Goal: Task Accomplishment & Management: Use online tool/utility

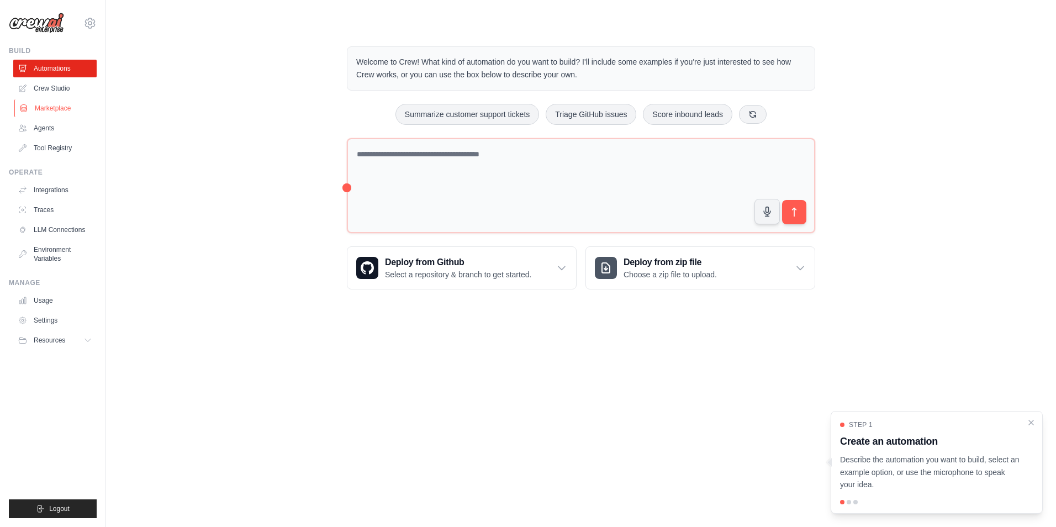
click at [73, 112] on link "Marketplace" at bounding box center [55, 108] width 83 height 18
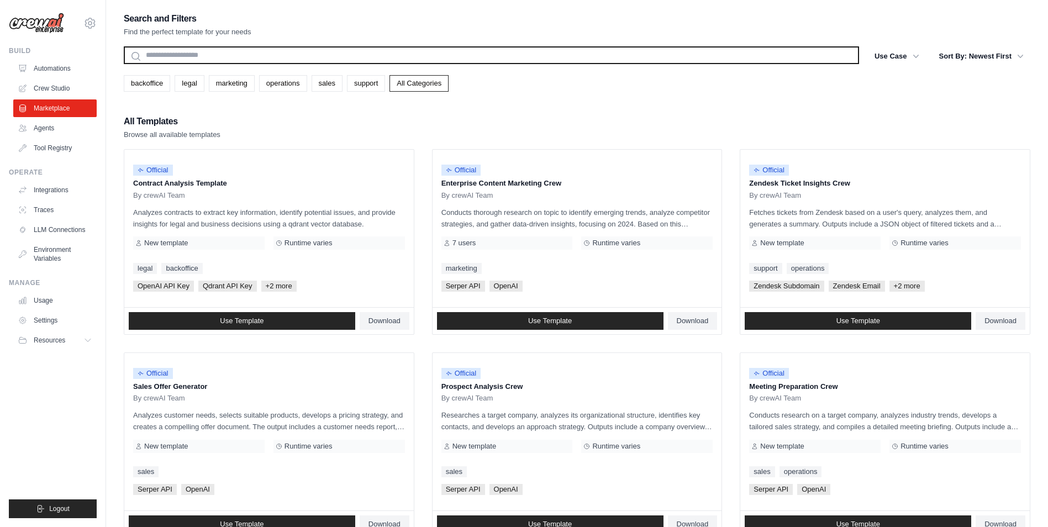
click at [233, 52] on input "text" at bounding box center [491, 55] width 735 height 18
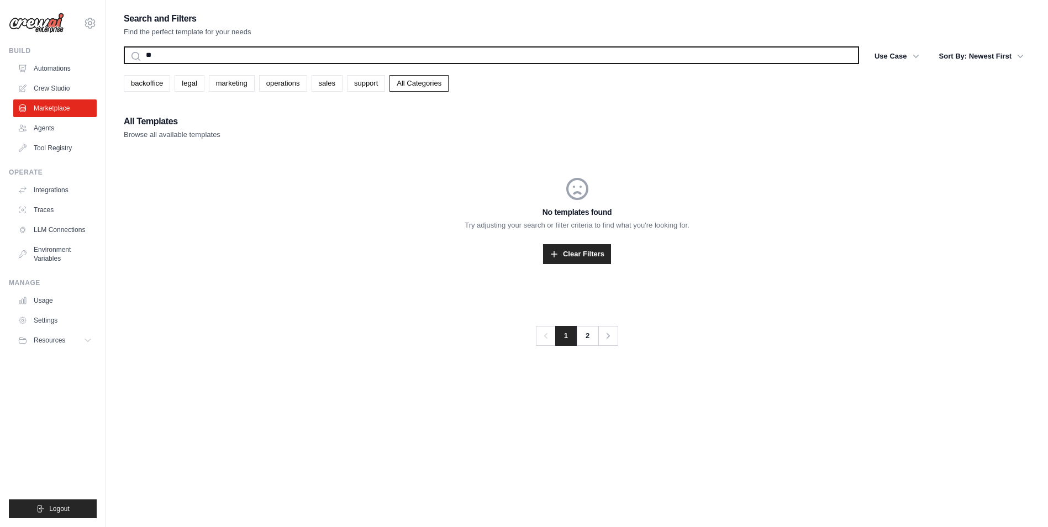
type input "*"
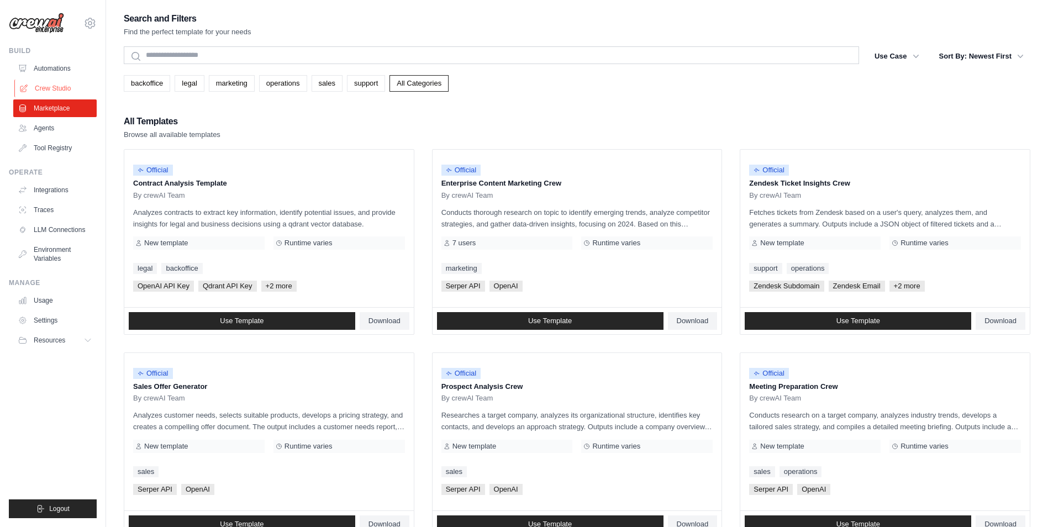
click at [62, 94] on link "Crew Studio" at bounding box center [55, 89] width 83 height 18
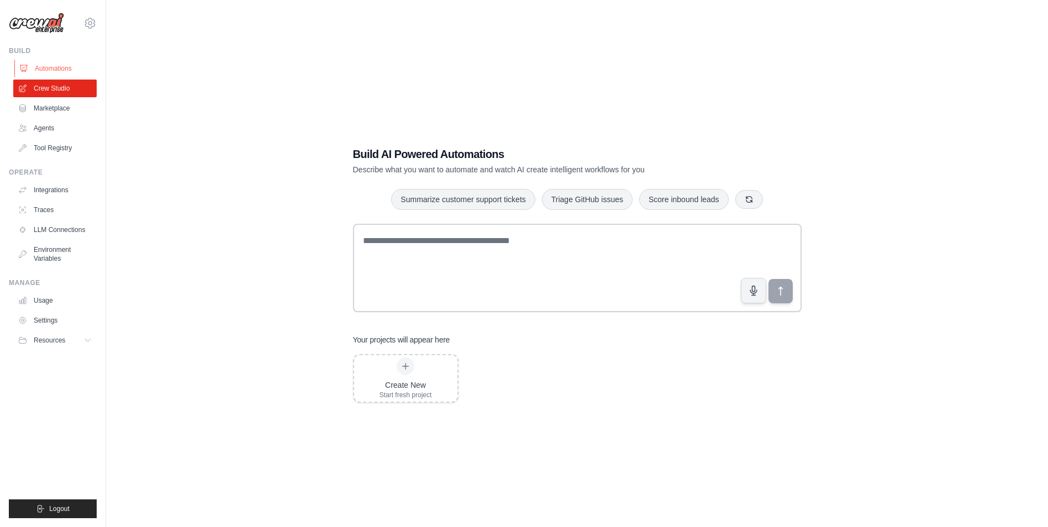
click at [38, 64] on link "Automations" at bounding box center [55, 69] width 83 height 18
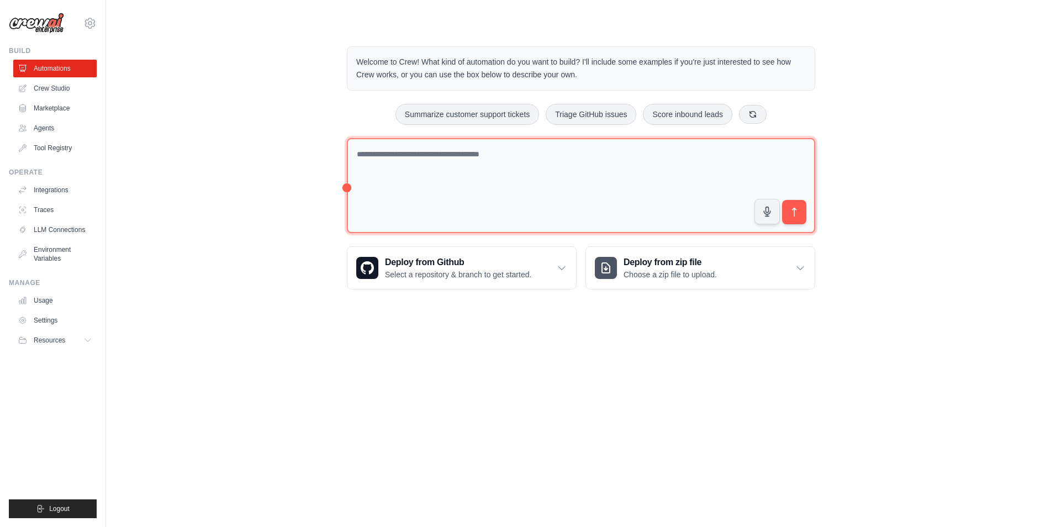
click at [475, 154] on textarea at bounding box center [581, 186] width 469 height 96
paste textarea "**********"
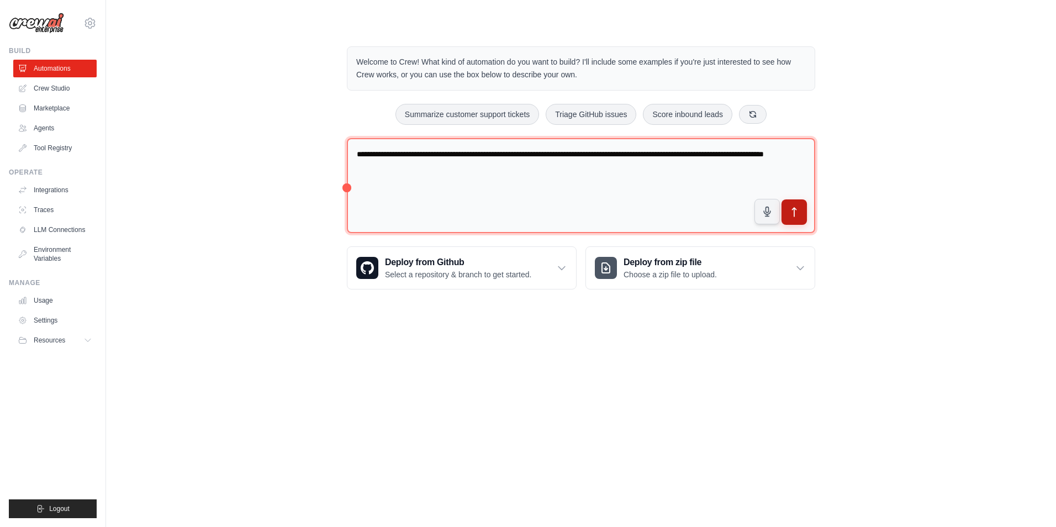
type textarea "**********"
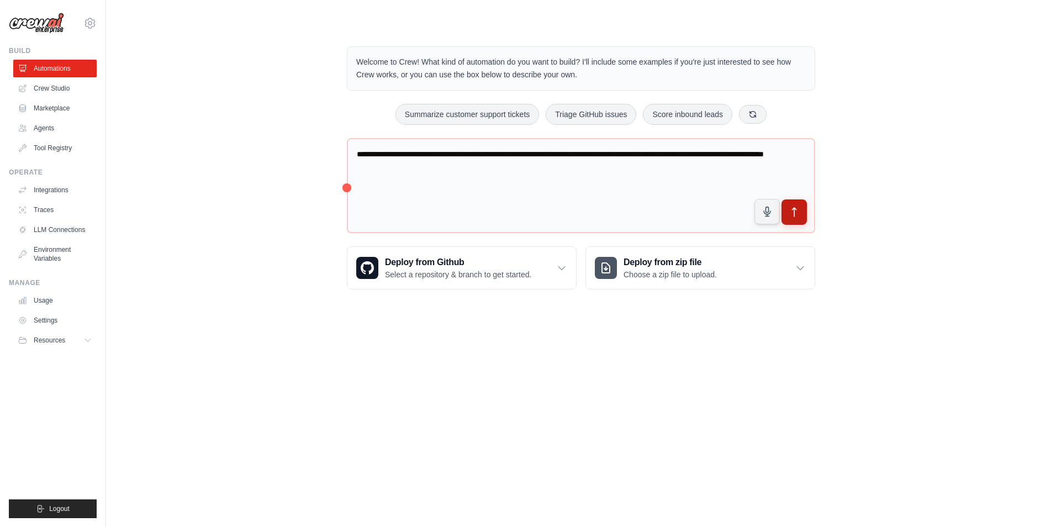
click at [798, 217] on icon "submit" at bounding box center [795, 213] width 12 height 12
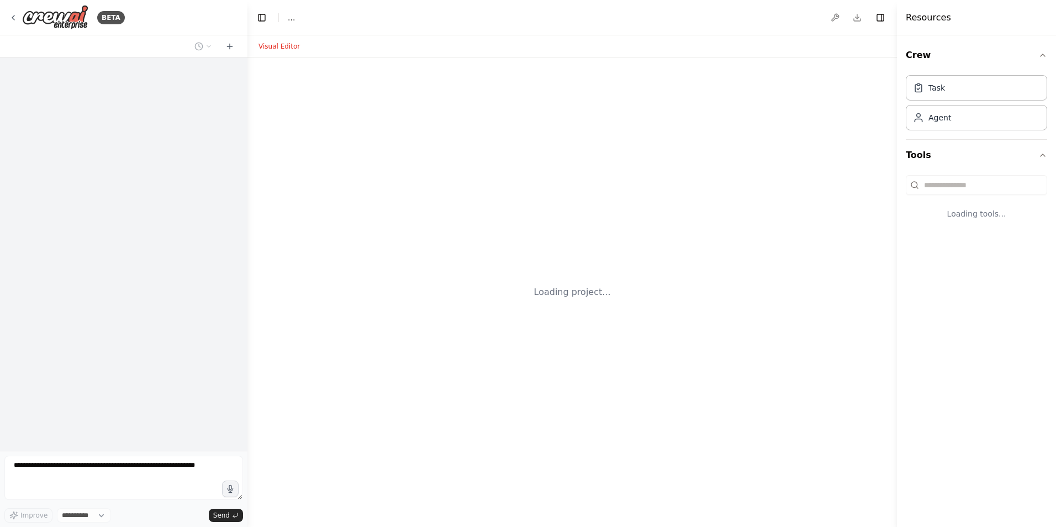
select select "****"
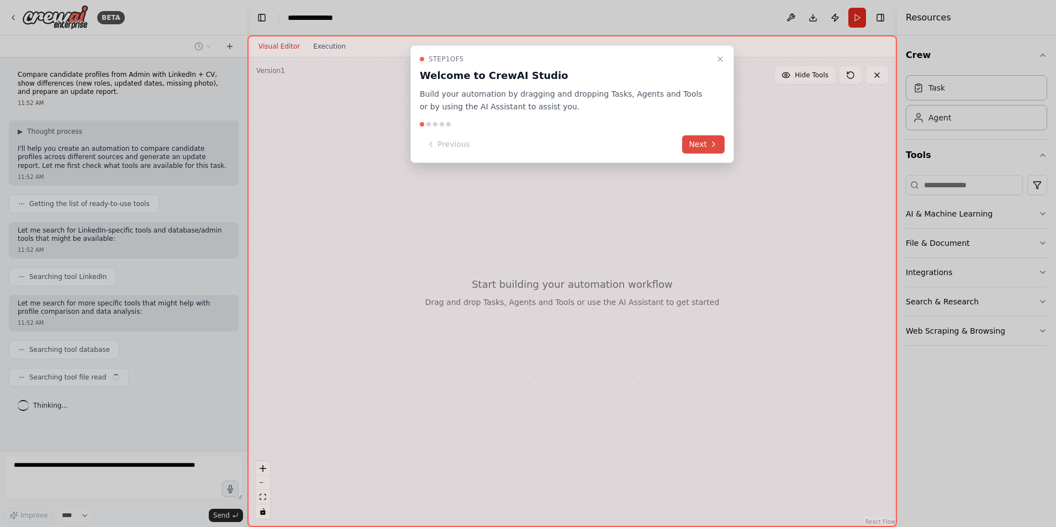
click at [704, 148] on button "Next" at bounding box center [703, 144] width 43 height 18
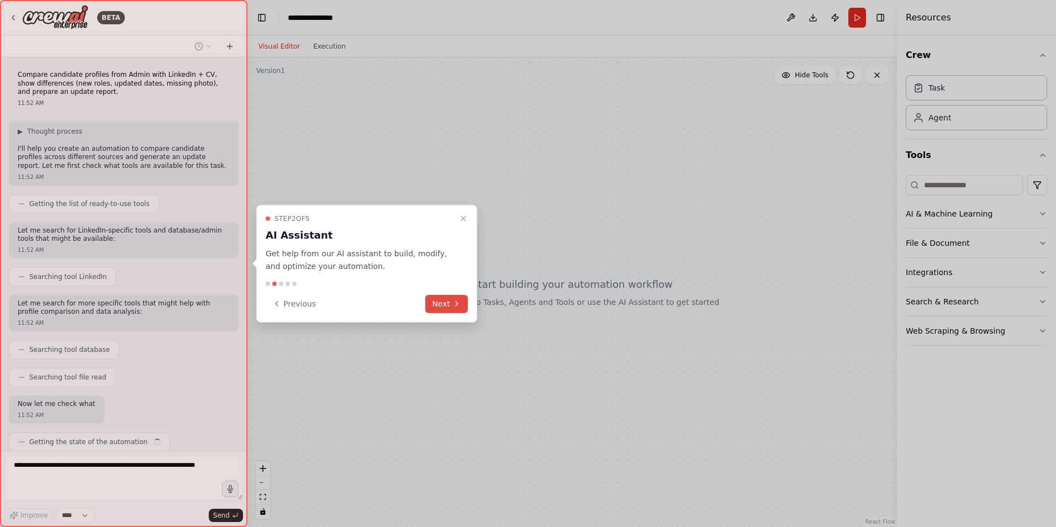
scroll to position [38, 0]
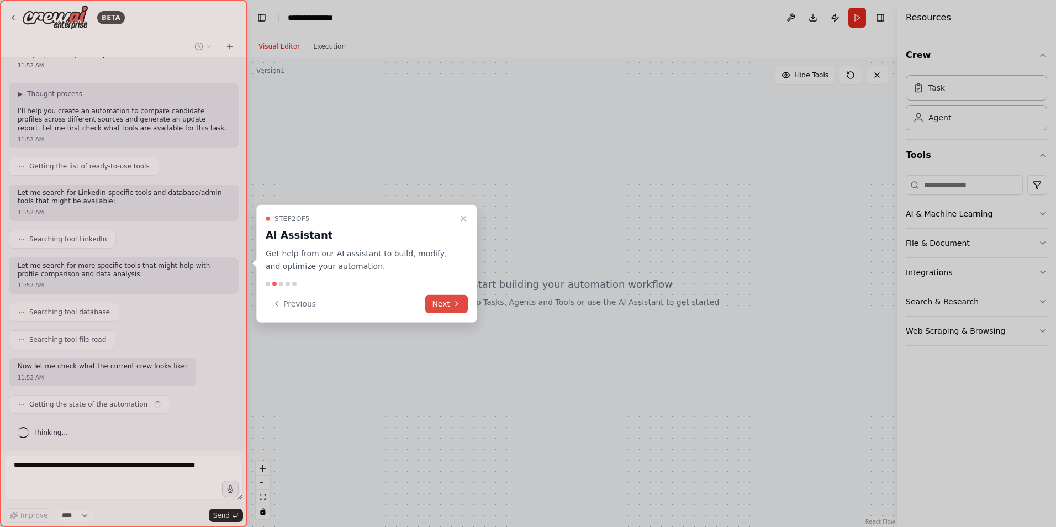
click at [441, 308] on button "Next" at bounding box center [446, 303] width 43 height 18
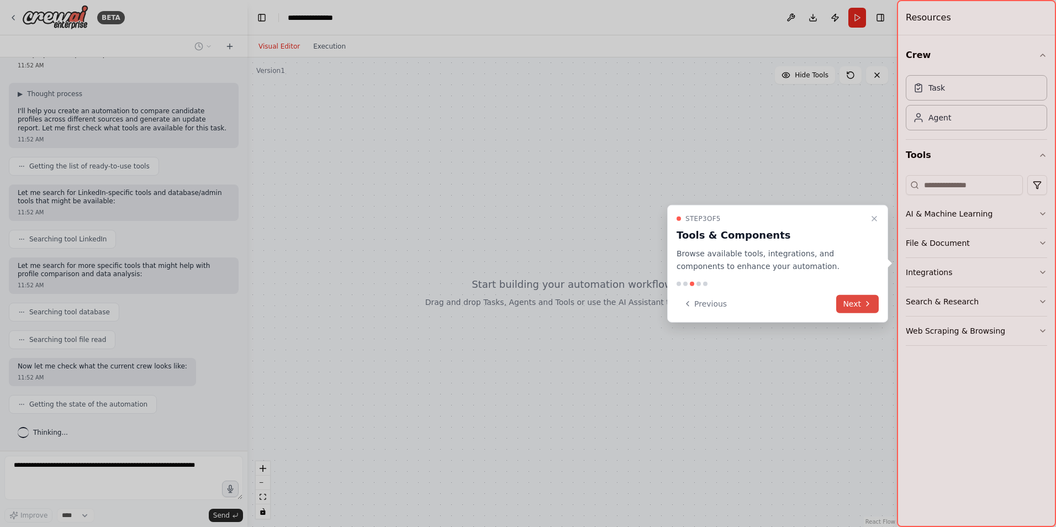
click at [859, 302] on button "Next" at bounding box center [858, 303] width 43 height 18
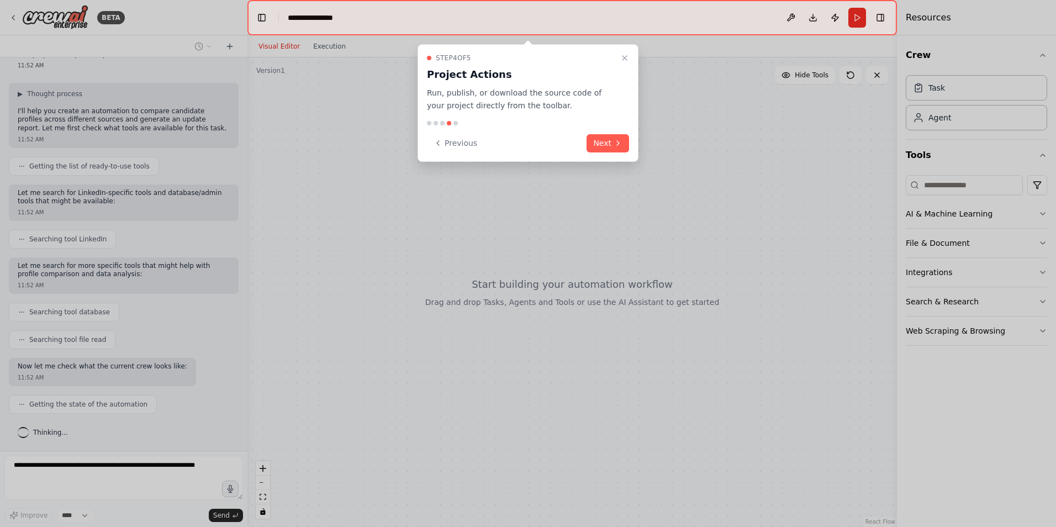
click at [601, 139] on button "Next" at bounding box center [608, 143] width 43 height 18
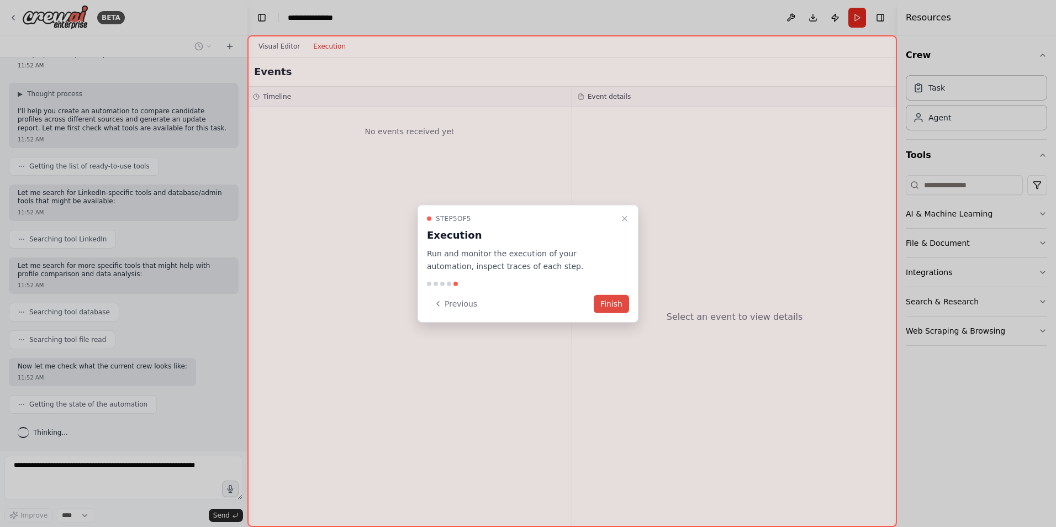
click at [609, 308] on button "Finish" at bounding box center [611, 303] width 35 height 18
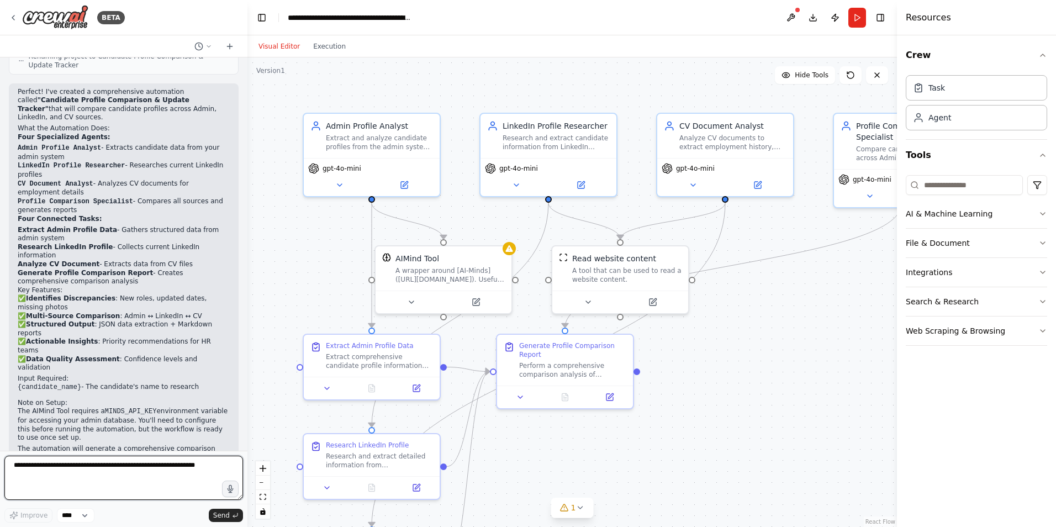
scroll to position [844, 0]
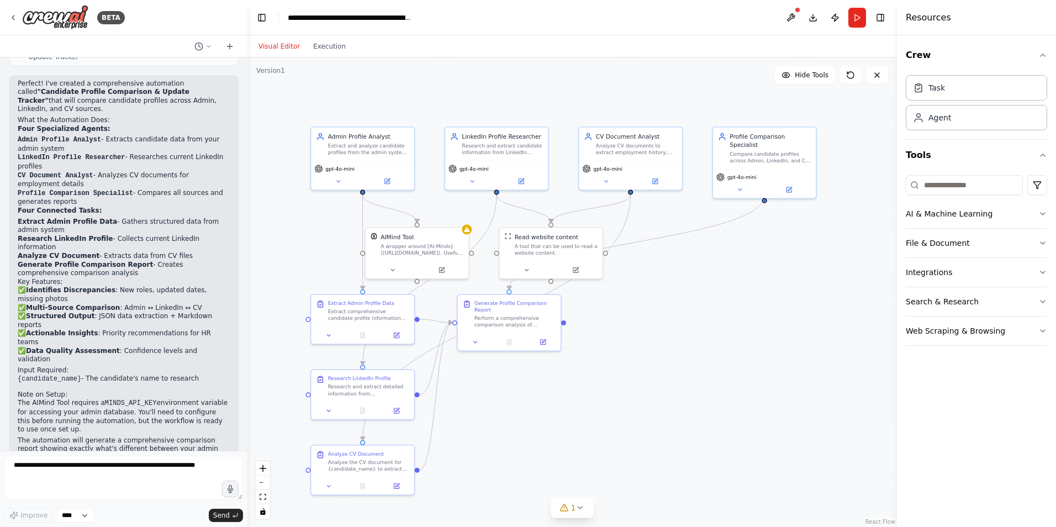
drag, startPoint x: 810, startPoint y: 444, endPoint x: 693, endPoint y: 381, distance: 132.7
click at [693, 381] on div ".deletable-edge-delete-btn { width: 20px; height: 20px; border: 0px solid #ffff…" at bounding box center [573, 292] width 650 height 470
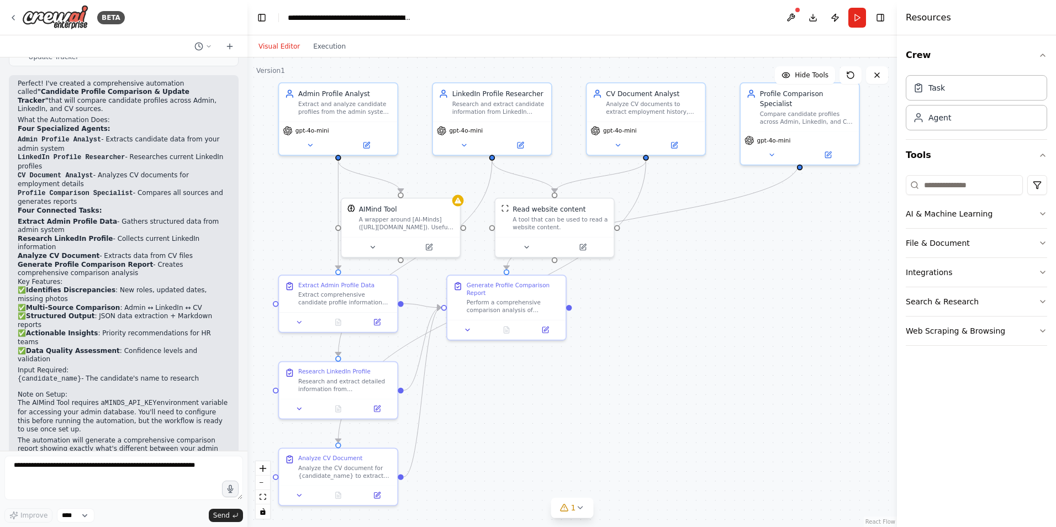
drag, startPoint x: 792, startPoint y: 402, endPoint x: 814, endPoint y: 393, distance: 24.5
click at [814, 393] on div ".deletable-edge-delete-btn { width: 20px; height: 20px; border: 0px solid #ffff…" at bounding box center [573, 292] width 650 height 470
